Goal: Task Accomplishment & Management: Manage account settings

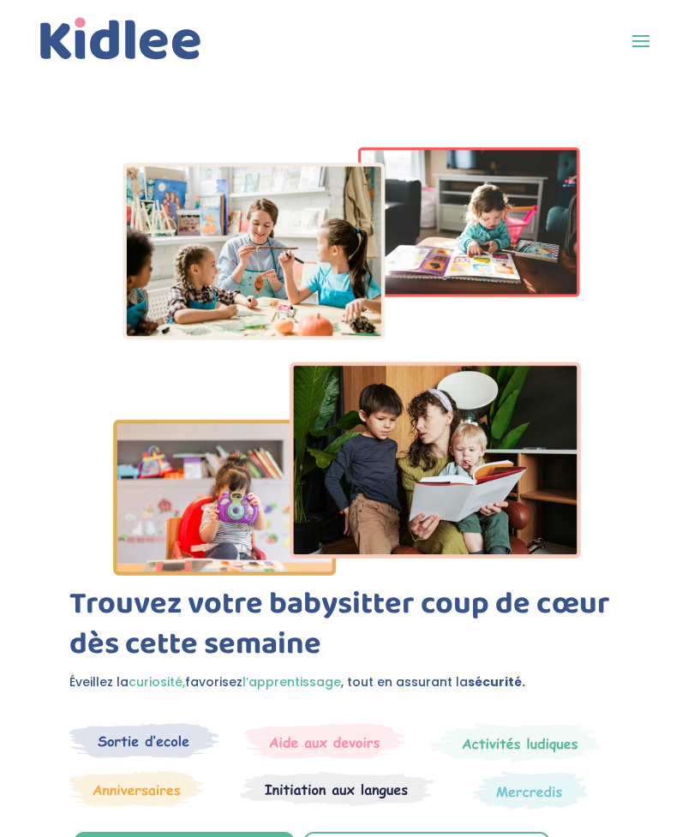
click at [651, 37] on span at bounding box center [640, 40] width 27 height 27
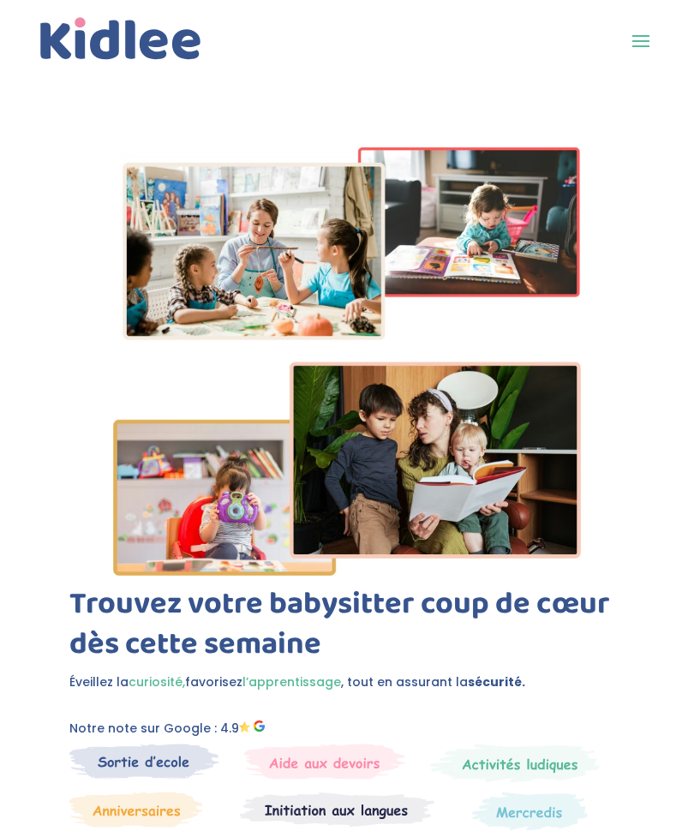
click at [646, 46] on span at bounding box center [640, 40] width 27 height 27
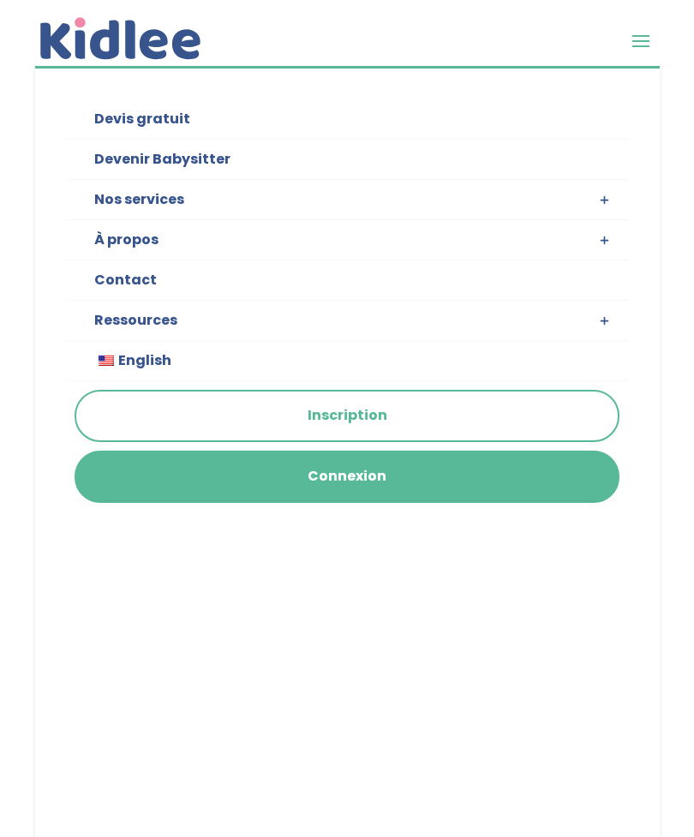
click at [358, 478] on link "Connexion" at bounding box center [347, 477] width 542 height 49
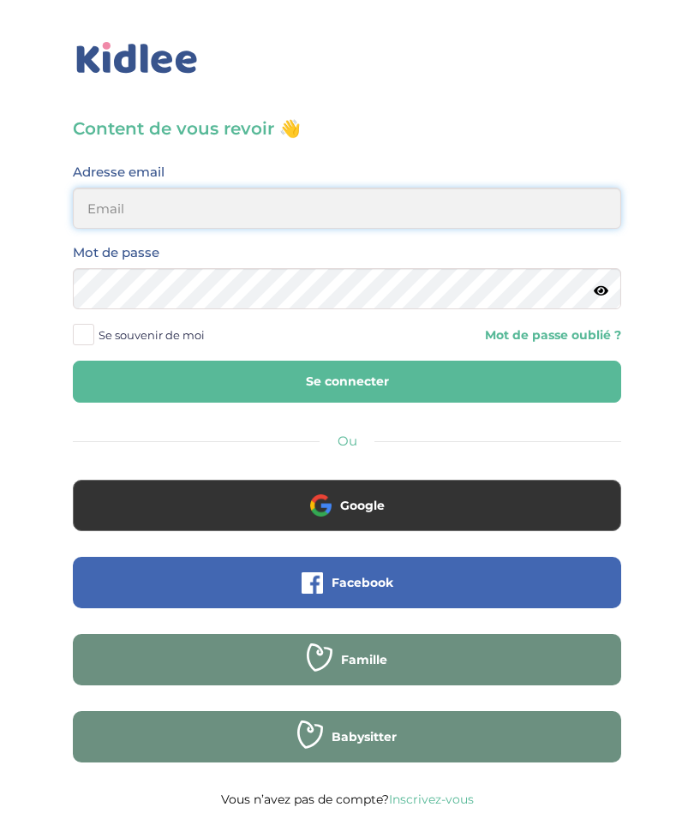
type input "[EMAIL_ADDRESS][DOMAIN_NAME]"
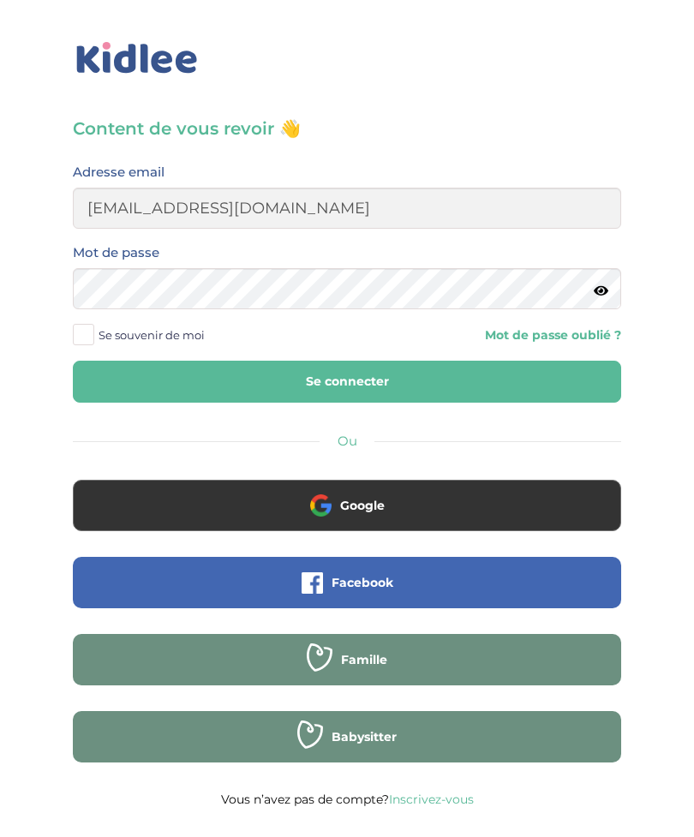
click at [347, 381] on button "Se connecter" at bounding box center [347, 382] width 549 height 42
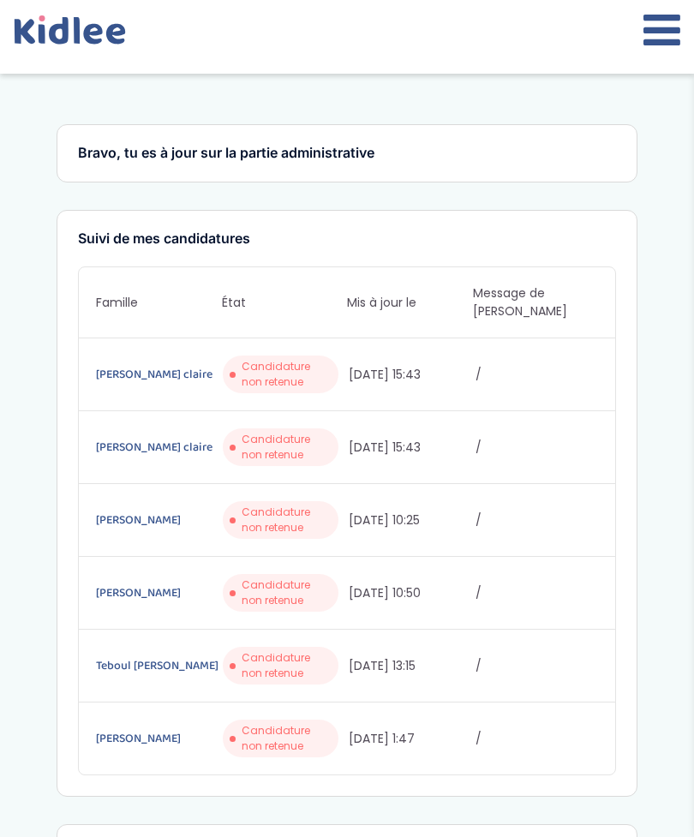
click at [664, 36] on icon at bounding box center [662, 30] width 37 height 43
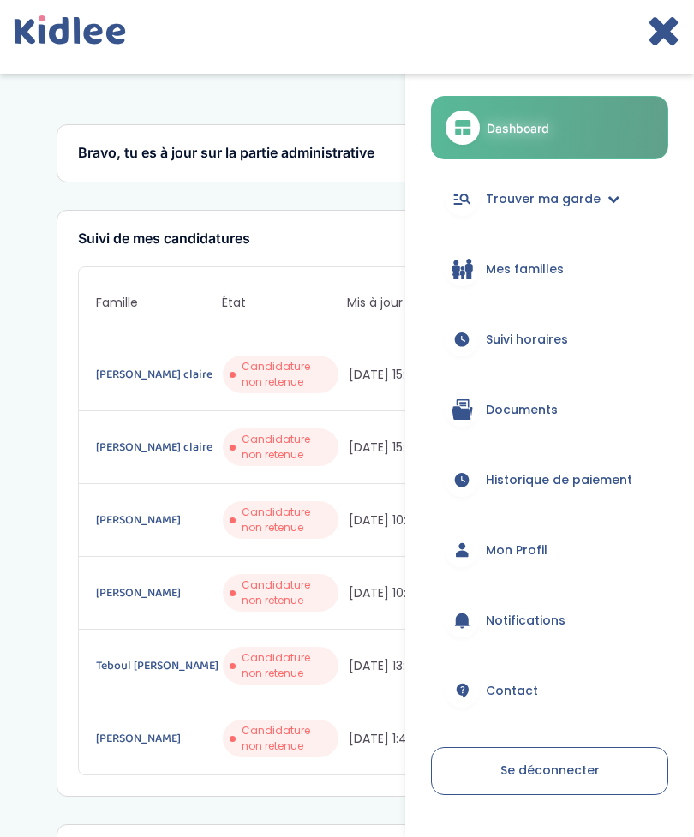
click at [550, 474] on span "Historique de paiement" at bounding box center [559, 480] width 147 height 18
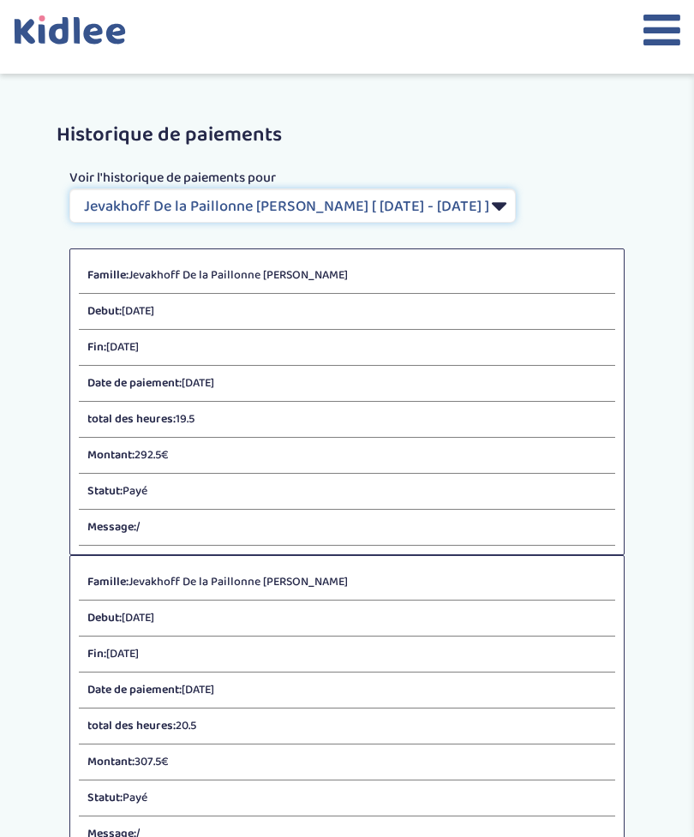
click at [477, 195] on select "Filtrer par Contrat [PERSON_NAME] De la Paillonne [PERSON_NAME] [ [DATE] - [DAT…" at bounding box center [292, 206] width 447 height 34
select select "2138"
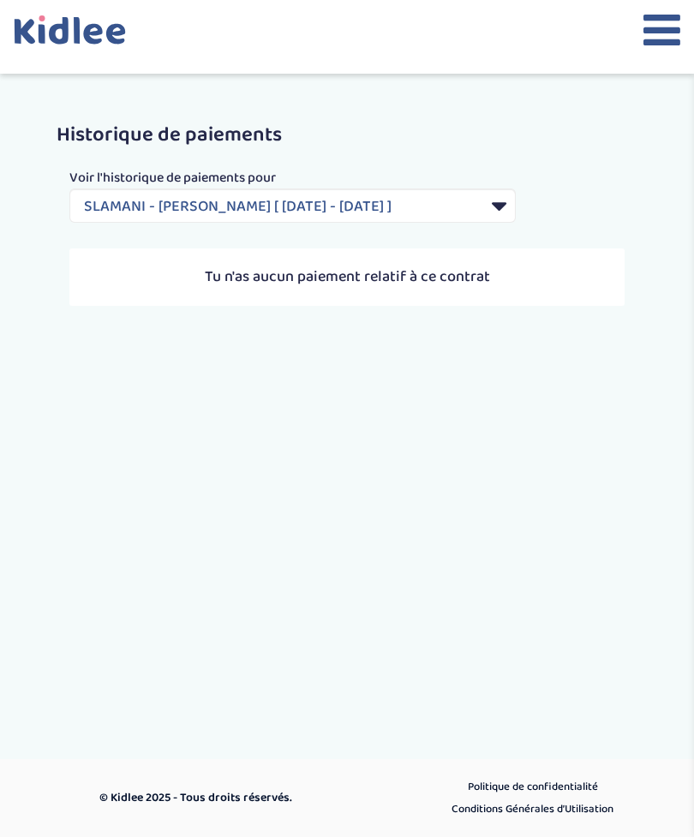
click at [669, 38] on icon at bounding box center [662, 30] width 37 height 43
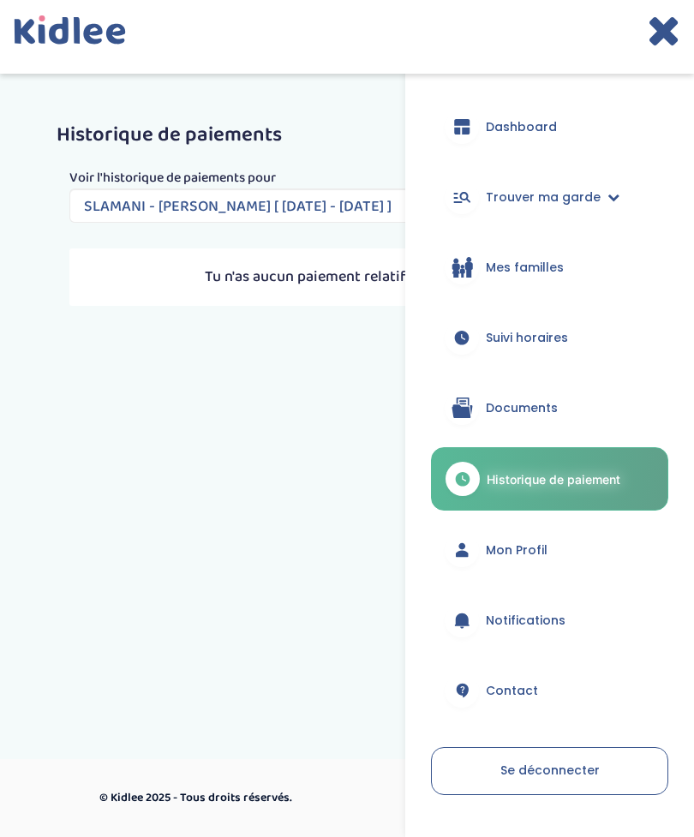
click at [557, 339] on span "Suivi horaires" at bounding box center [527, 338] width 82 height 18
click at [558, 336] on span "Suivi horaires" at bounding box center [527, 338] width 82 height 18
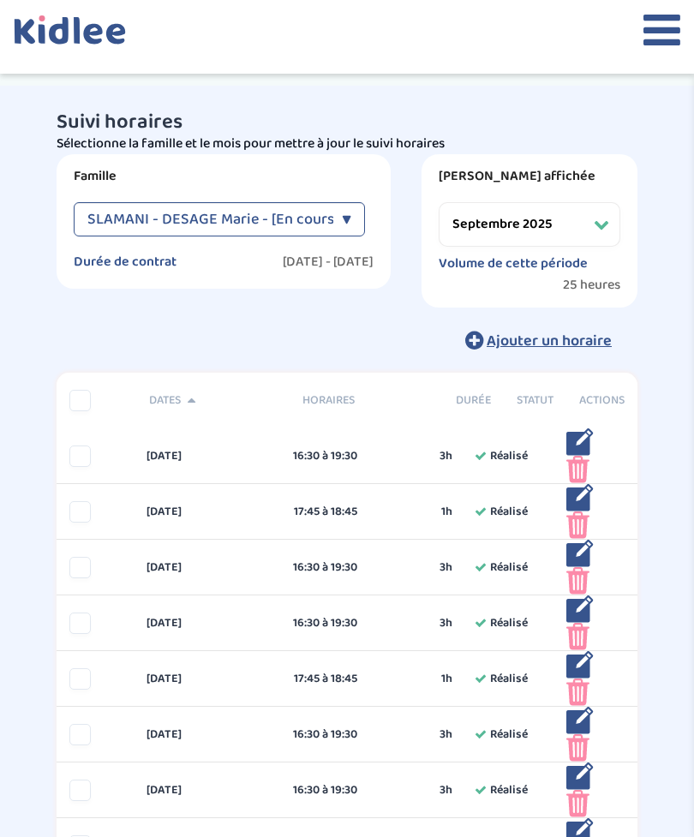
select select "septembre 2025"
click at [345, 225] on div "▼" at bounding box center [346, 219] width 9 height 34
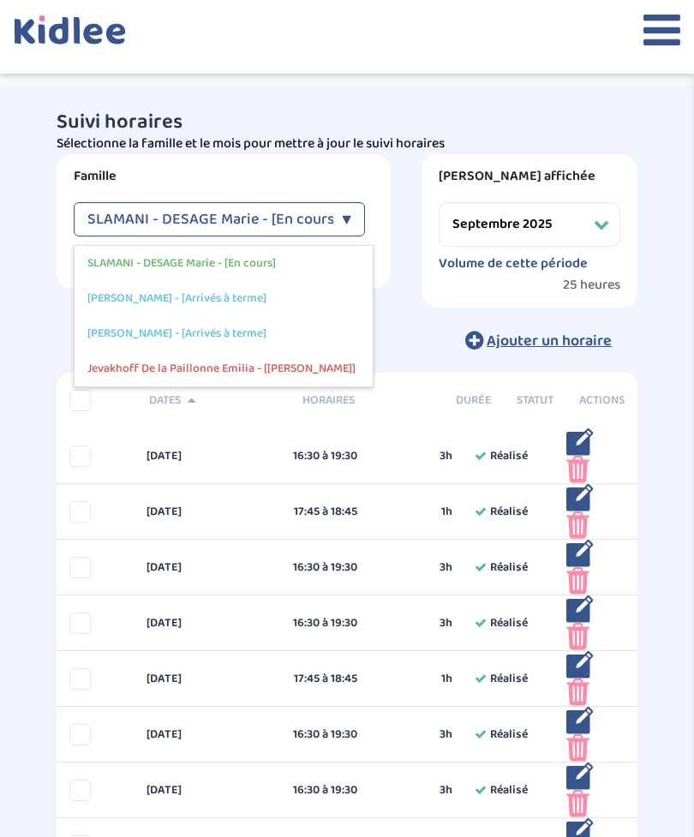
click at [692, 145] on div "Suivi horaires Besoin d'aide ? 3haLDDcu4nngvvRC7n0XkpbL1zSxBJ9MUiyqsCIH Affiche…" at bounding box center [347, 598] width 694 height 1025
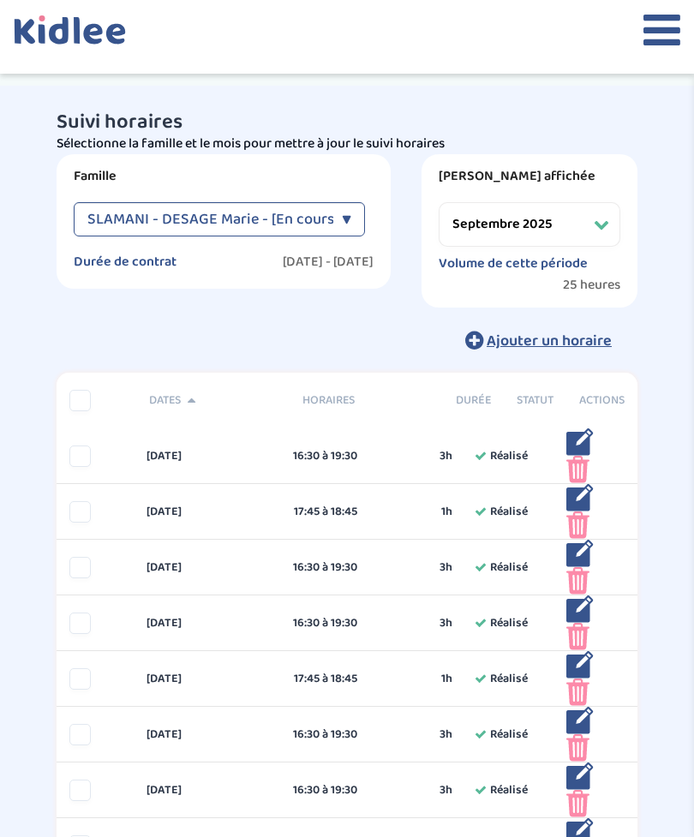
click at [679, 17] on icon at bounding box center [662, 30] width 37 height 43
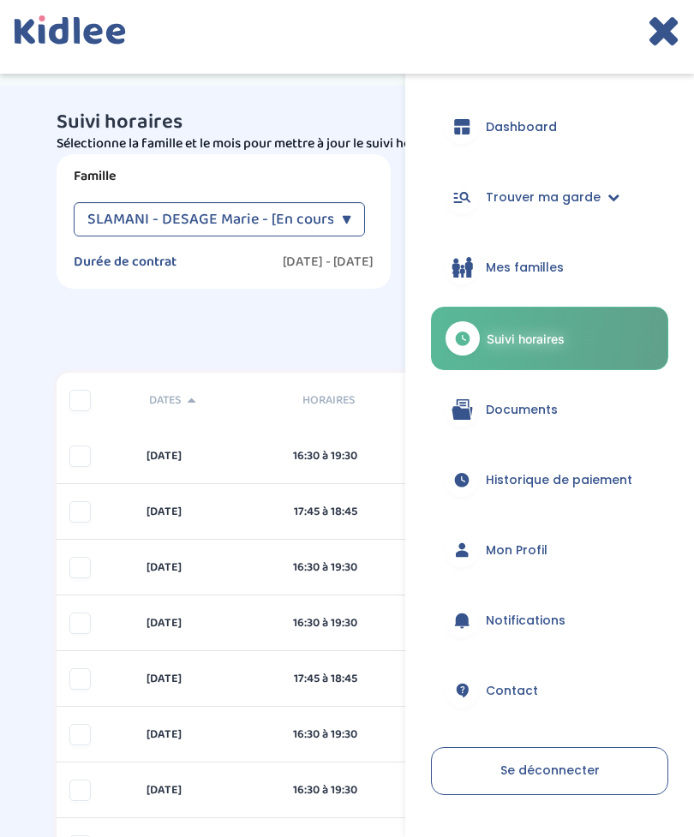
click at [537, 748] on link "Se déconnecter" at bounding box center [549, 771] width 237 height 48
